Goal: Information Seeking & Learning: Learn about a topic

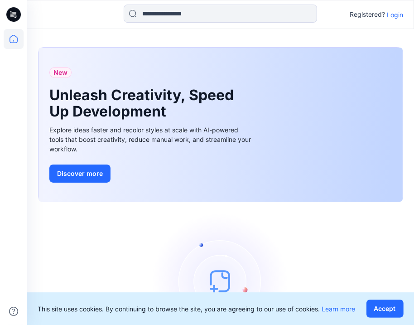
click at [396, 14] on p "Login" at bounding box center [395, 15] width 16 height 10
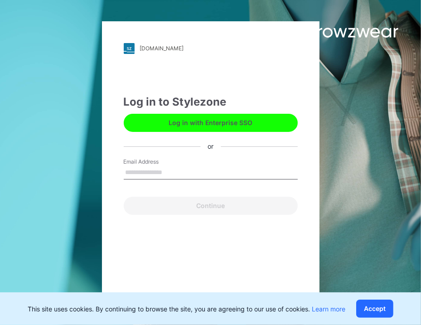
click at [150, 175] on input "Email Address" at bounding box center [211, 173] width 174 height 14
click at [141, 174] on input "Email Address" at bounding box center [211, 173] width 174 height 14
paste input "**********"
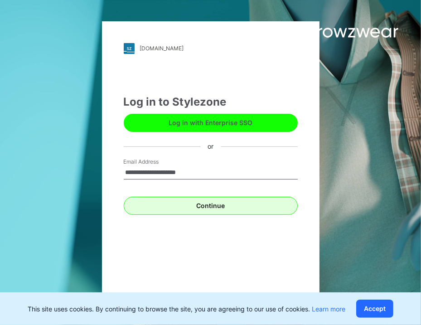
type input "**********"
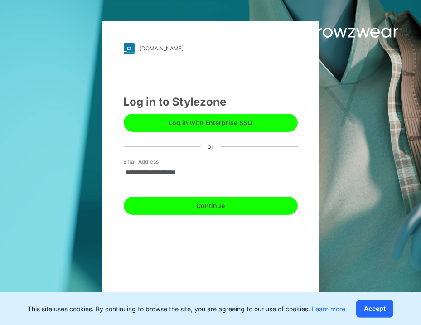
click at [224, 205] on button "Continue" at bounding box center [211, 205] width 174 height 18
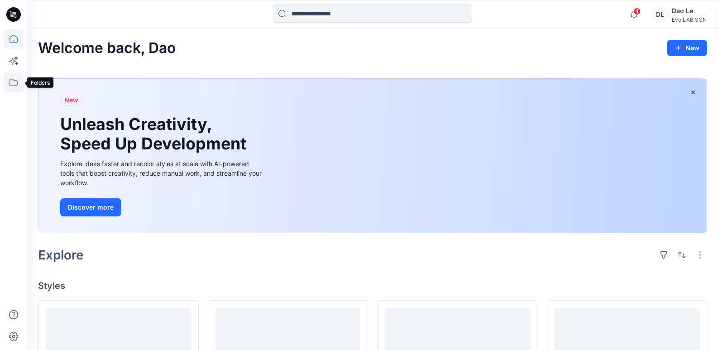
click at [9, 85] on icon at bounding box center [14, 82] width 20 height 20
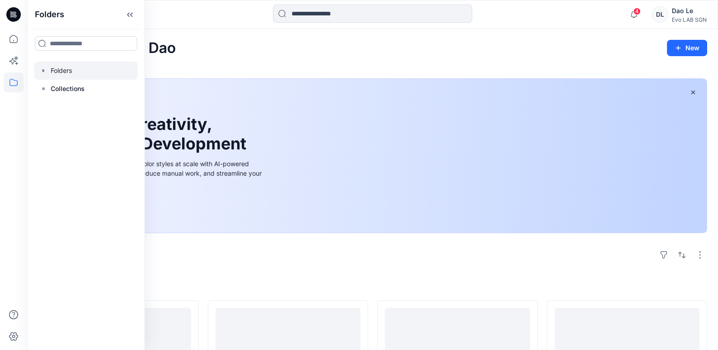
click at [88, 72] on div at bounding box center [85, 71] width 103 height 18
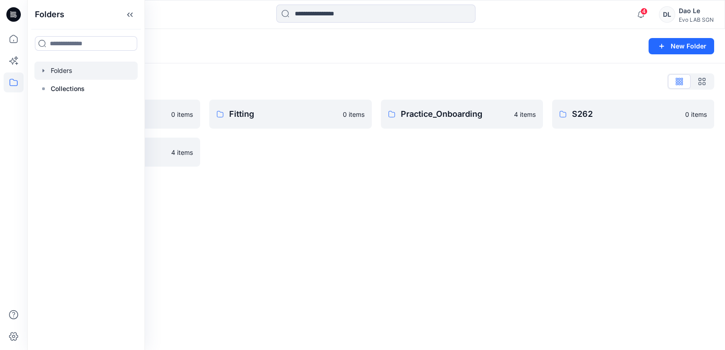
click at [336, 223] on div "Folders New Folder Folders List Fit Women 0 items Test 4 items Fitting 0 items …" at bounding box center [376, 189] width 698 height 321
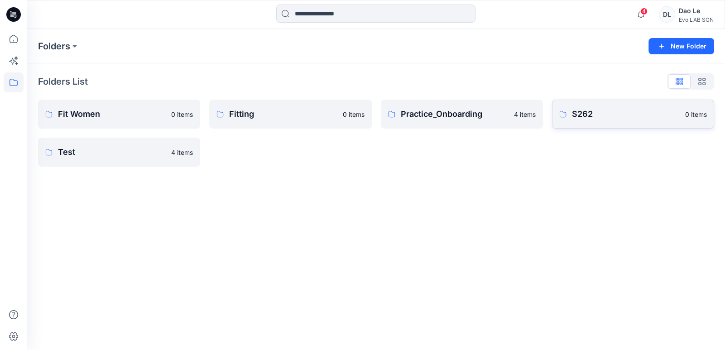
click at [420, 121] on link "S262 0 items" at bounding box center [633, 114] width 162 height 29
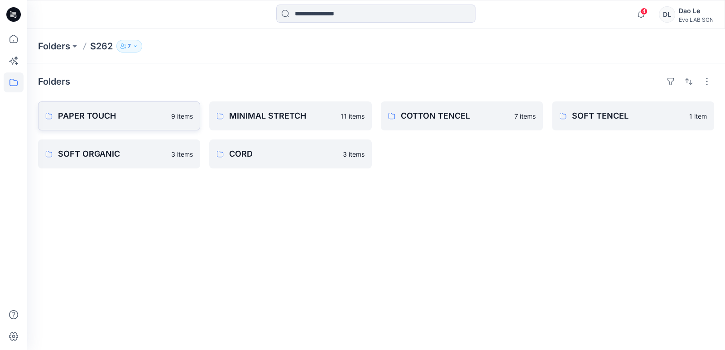
click at [120, 119] on p "PAPER TOUCH" at bounding box center [112, 116] width 108 height 13
click at [113, 154] on p "SOFT ORGANIC" at bounding box center [112, 154] width 108 height 13
click at [260, 110] on p "MINIMAL STRETCH" at bounding box center [281, 116] width 105 height 13
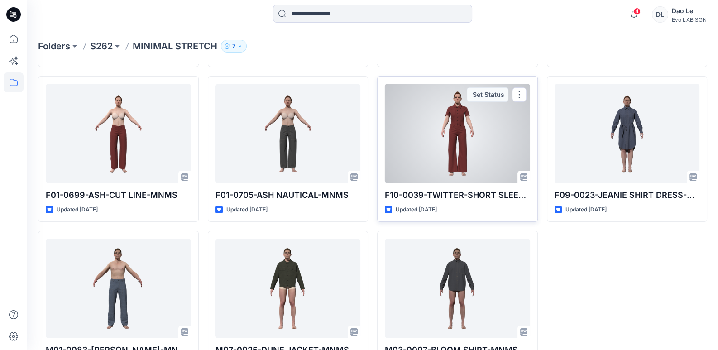
scroll to position [217, 0]
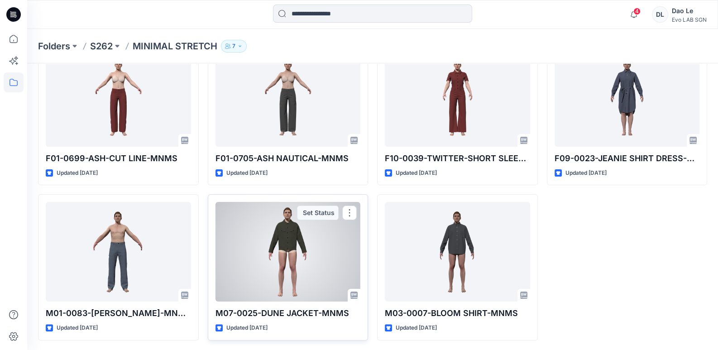
click at [307, 263] on div at bounding box center [287, 252] width 145 height 100
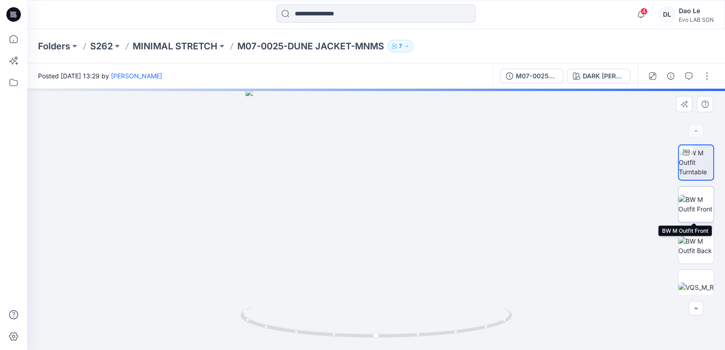
click at [685, 207] on img at bounding box center [695, 204] width 35 height 19
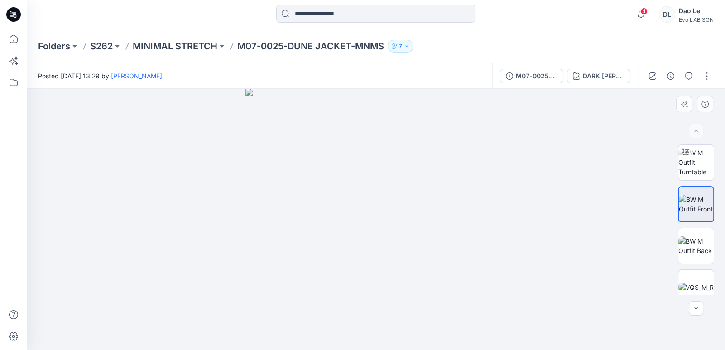
drag, startPoint x: 470, startPoint y: 189, endPoint x: 383, endPoint y: 215, distance: 91.2
click at [383, 215] on img at bounding box center [375, 219] width 261 height 261
click at [473, 181] on img at bounding box center [375, 219] width 261 height 261
click at [695, 239] on img at bounding box center [695, 245] width 35 height 19
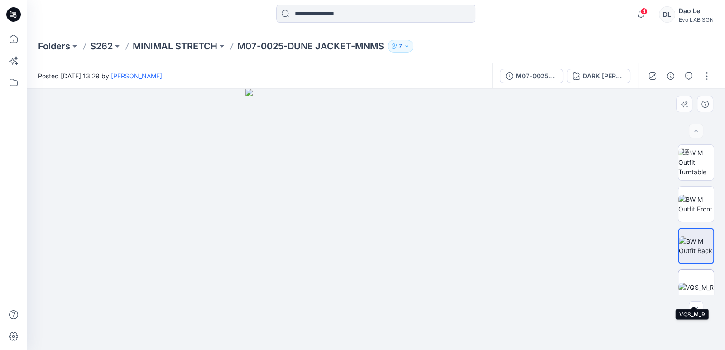
click at [684, 283] on img at bounding box center [695, 288] width 35 height 10
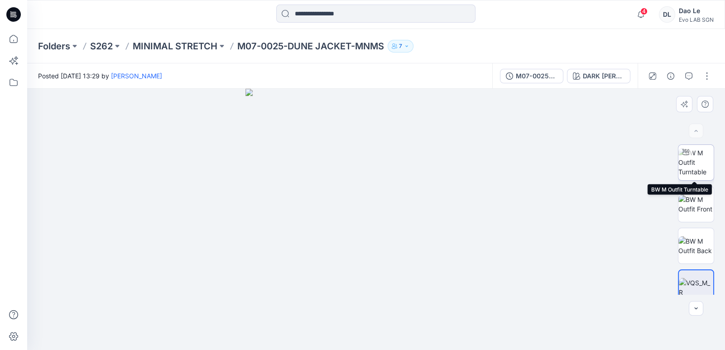
click at [688, 168] on img at bounding box center [695, 162] width 35 height 29
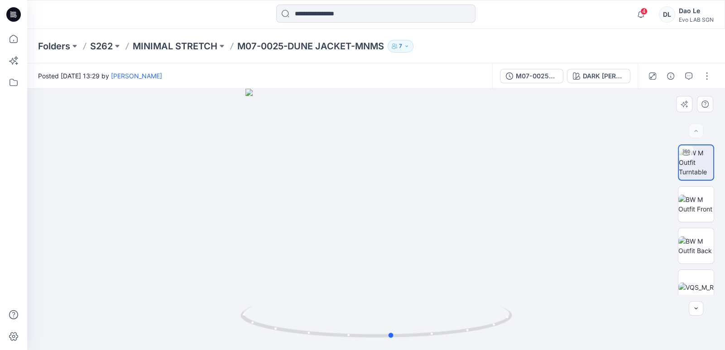
drag, startPoint x: 461, startPoint y: 262, endPoint x: 477, endPoint y: 305, distance: 46.0
click at [477, 305] on div at bounding box center [376, 219] width 698 height 261
drag, startPoint x: 477, startPoint y: 305, endPoint x: 373, endPoint y: 158, distance: 179.6
click at [373, 158] on div at bounding box center [376, 219] width 698 height 261
drag, startPoint x: 407, startPoint y: 172, endPoint x: 408, endPoint y: 341, distance: 169.8
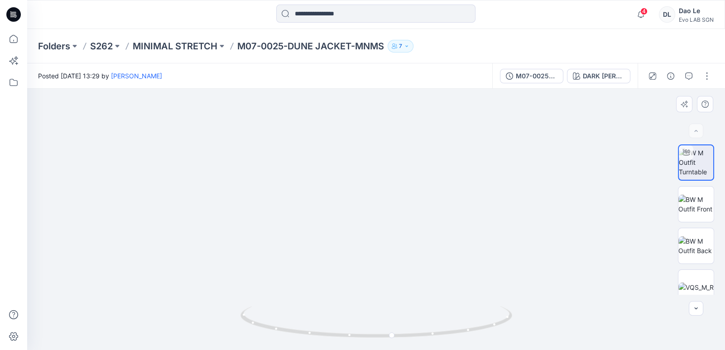
click at [408, 341] on div at bounding box center [376, 219] width 698 height 261
drag, startPoint x: 409, startPoint y: 341, endPoint x: 374, endPoint y: 254, distance: 93.9
click at [374, 254] on img at bounding box center [380, 162] width 1088 height 376
drag, startPoint x: 360, startPoint y: 178, endPoint x: 359, endPoint y: 172, distance: 6.4
click at [359, 172] on img at bounding box center [382, 138] width 1386 height 423
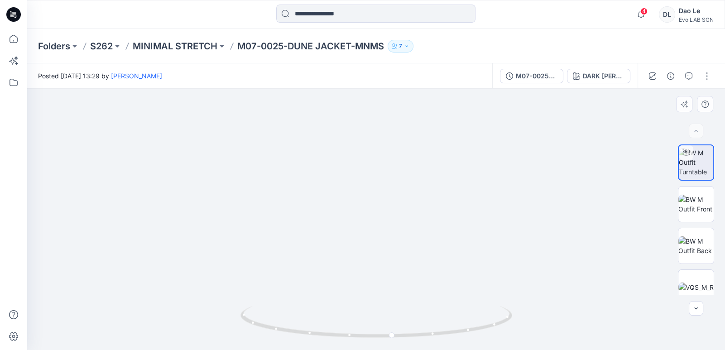
drag, startPoint x: 417, startPoint y: 171, endPoint x: 420, endPoint y: 176, distance: 5.7
click at [425, 174] on img at bounding box center [396, 137] width 1386 height 425
drag, startPoint x: 367, startPoint y: 187, endPoint x: 407, endPoint y: 225, distance: 55.4
click at [364, 185] on img at bounding box center [385, 139] width 1386 height 422
drag, startPoint x: 421, startPoint y: 261, endPoint x: 417, endPoint y: 235, distance: 27.0
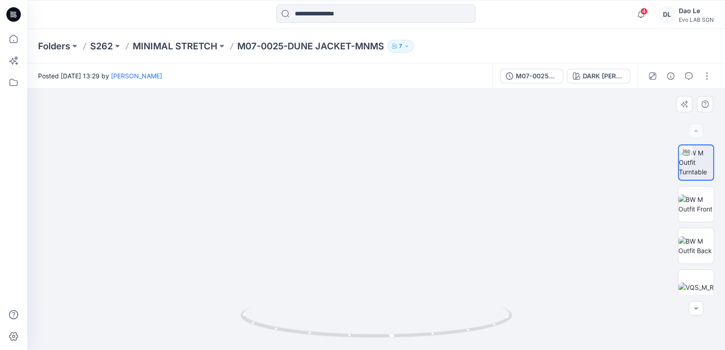
click at [417, 235] on img at bounding box center [382, 125] width 1386 height 449
click at [686, 164] on img at bounding box center [696, 162] width 34 height 29
click at [692, 197] on img at bounding box center [695, 204] width 35 height 19
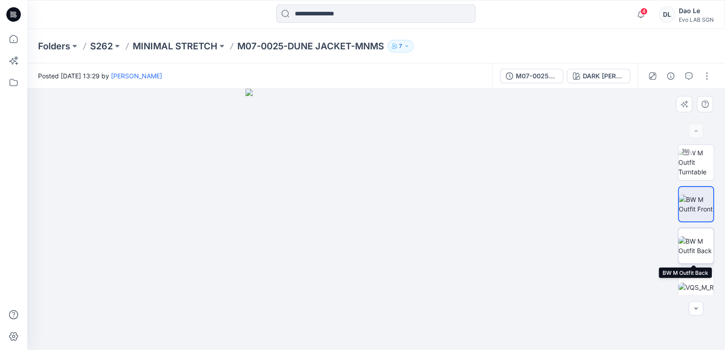
click at [697, 241] on img at bounding box center [695, 245] width 35 height 19
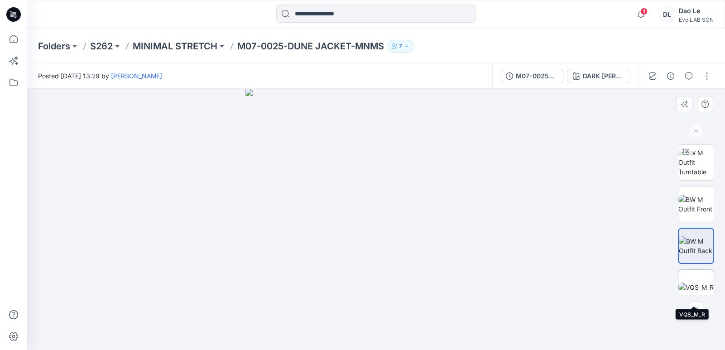
click at [695, 284] on img at bounding box center [695, 288] width 35 height 10
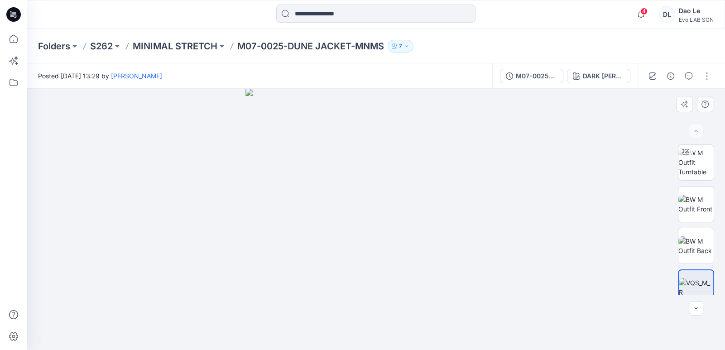
click at [346, 193] on img at bounding box center [375, 219] width 261 height 261
click at [402, 154] on img at bounding box center [375, 219] width 261 height 261
drag, startPoint x: 338, startPoint y: 244, endPoint x: 400, endPoint y: 244, distance: 62.0
click at [400, 244] on img at bounding box center [375, 219] width 589 height 262
click at [487, 220] on img at bounding box center [375, 219] width 589 height 262
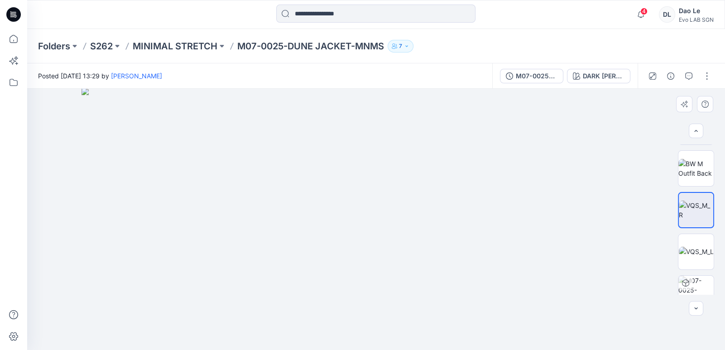
scroll to position [94, 0]
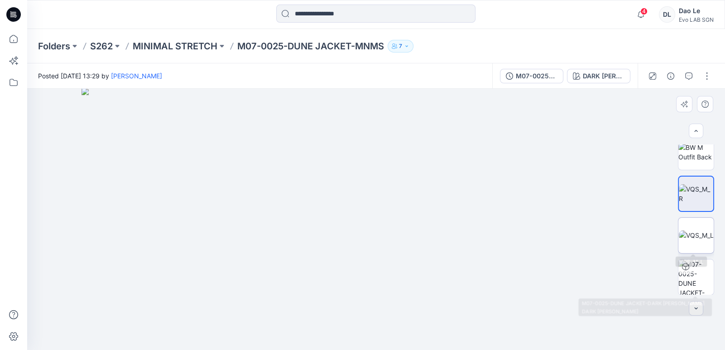
click at [696, 240] on img at bounding box center [696, 235] width 35 height 10
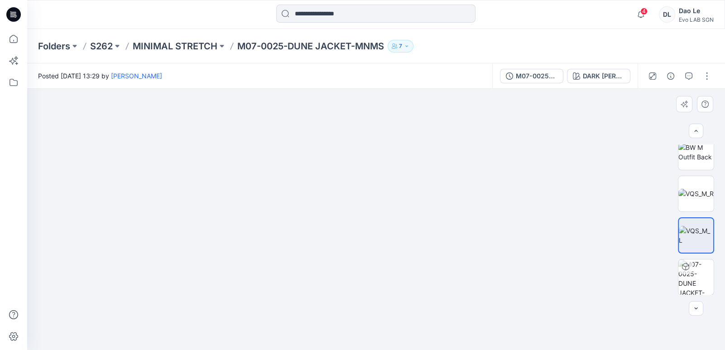
drag, startPoint x: 402, startPoint y: 145, endPoint x: 386, endPoint y: 295, distance: 151.1
click at [386, 295] on img at bounding box center [375, 213] width 589 height 275
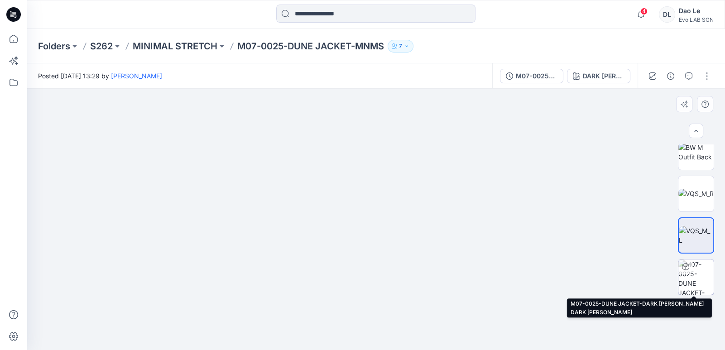
click at [697, 281] on img at bounding box center [695, 276] width 35 height 35
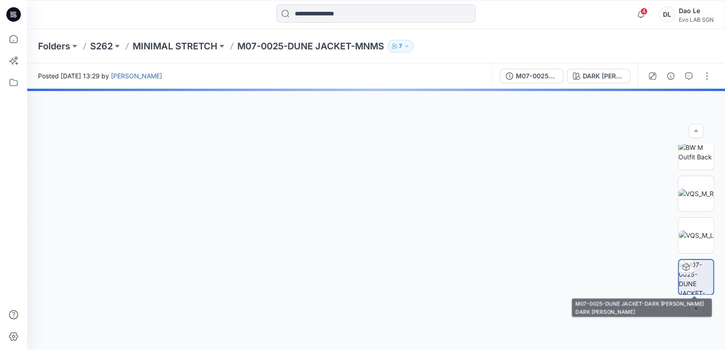
click at [699, 278] on img at bounding box center [696, 277] width 34 height 34
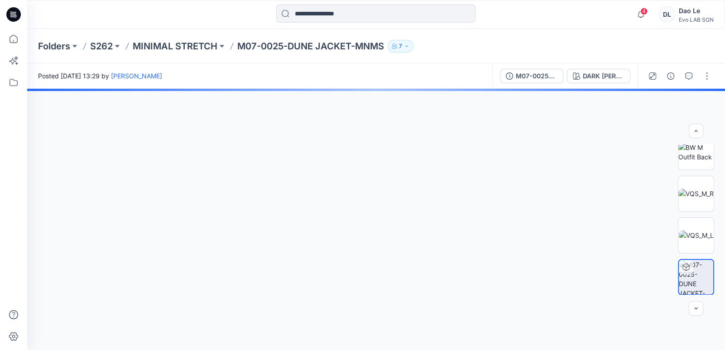
click at [696, 271] on img at bounding box center [696, 277] width 34 height 34
